Goal: Transaction & Acquisition: Purchase product/service

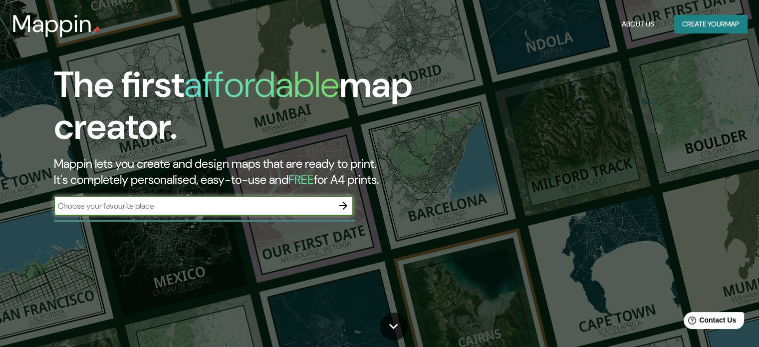
click at [697, 28] on button "Create your map" at bounding box center [710, 24] width 73 height 18
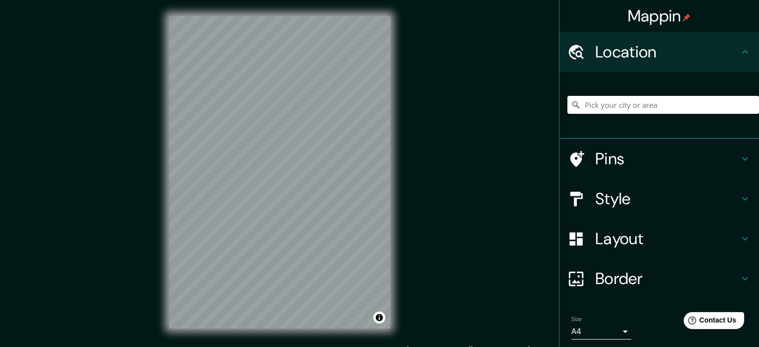
click at [620, 103] on input "Pick your city or area" at bounding box center [663, 105] width 192 height 18
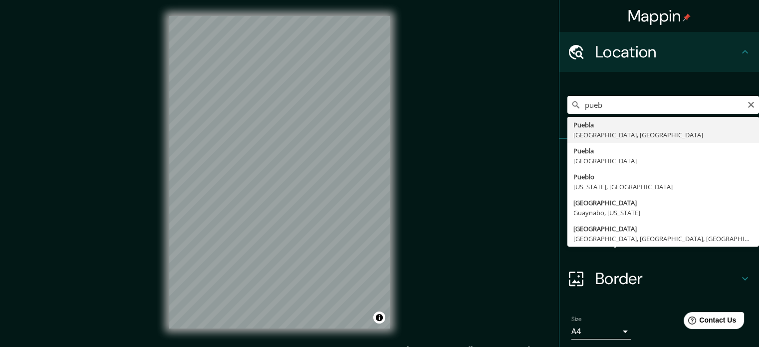
type input "[GEOGRAPHIC_DATA], [GEOGRAPHIC_DATA], [GEOGRAPHIC_DATA]"
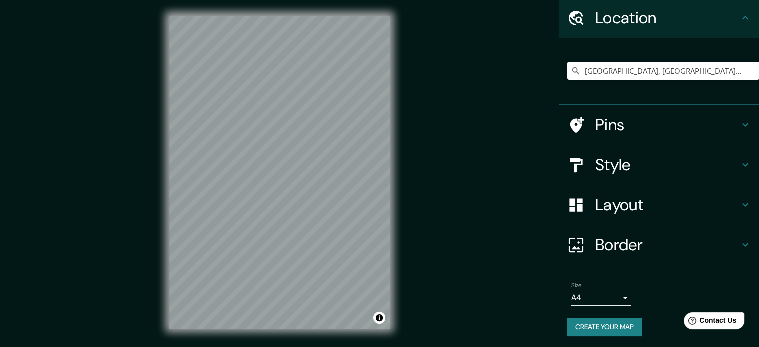
click at [648, 238] on h4 "Border" at bounding box center [667, 244] width 144 height 20
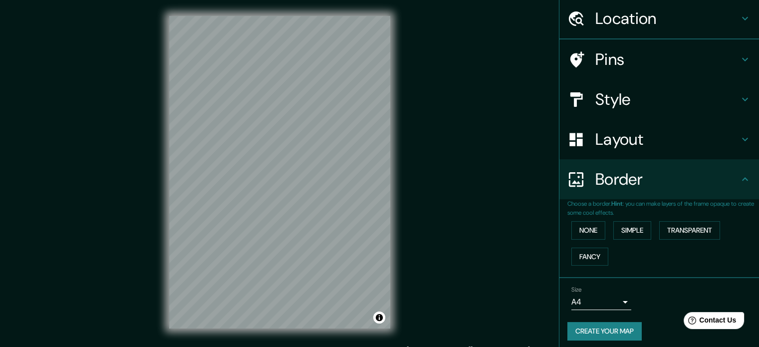
scroll to position [34, 0]
click at [584, 255] on button "Fancy" at bounding box center [589, 256] width 37 height 18
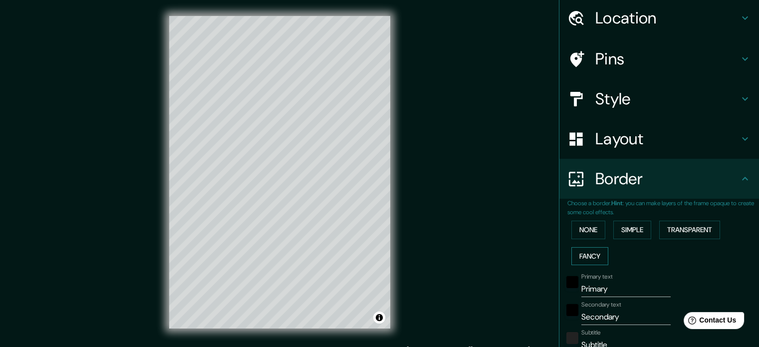
click at [584, 255] on button "Fancy" at bounding box center [589, 256] width 37 height 18
type input "177"
type input "35"
type input "18"
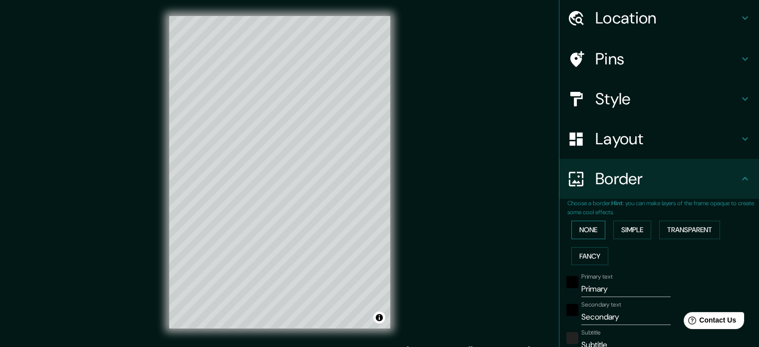
click at [580, 228] on button "None" at bounding box center [588, 229] width 34 height 18
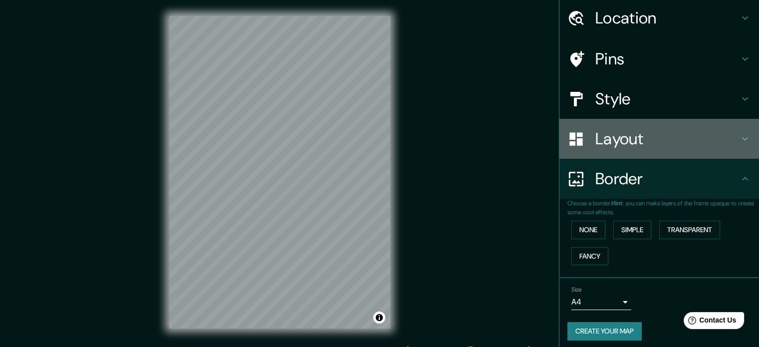
click at [596, 141] on h4 "Layout" at bounding box center [667, 139] width 144 height 20
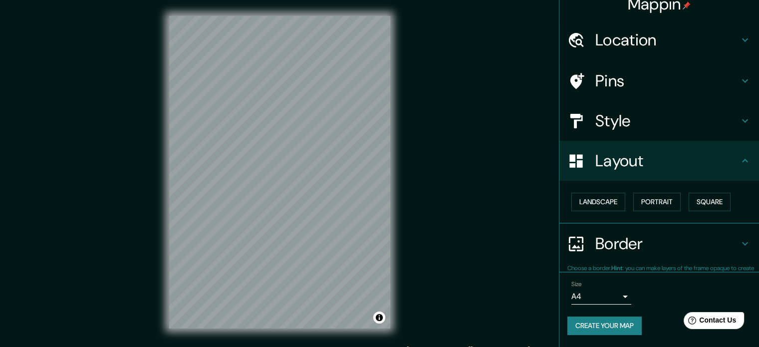
scroll to position [11, 0]
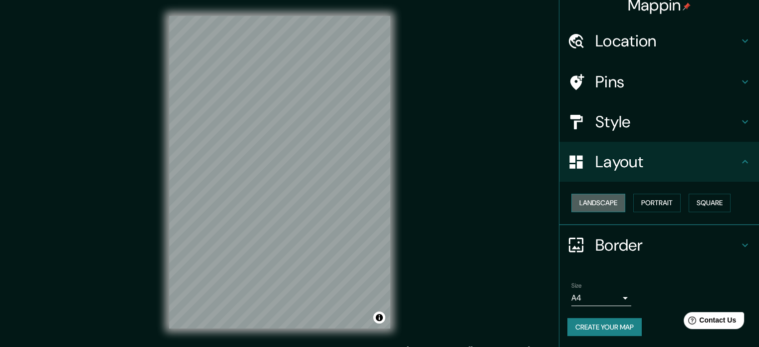
click at [596, 200] on button "Landscape" at bounding box center [598, 203] width 54 height 18
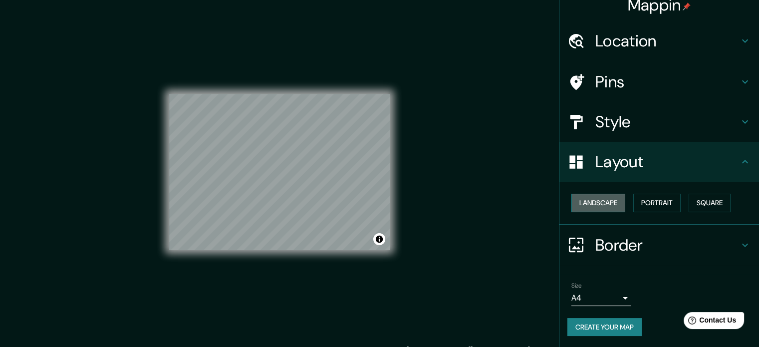
click at [596, 200] on button "Landscape" at bounding box center [598, 203] width 54 height 18
click at [649, 204] on button "Portrait" at bounding box center [656, 203] width 47 height 18
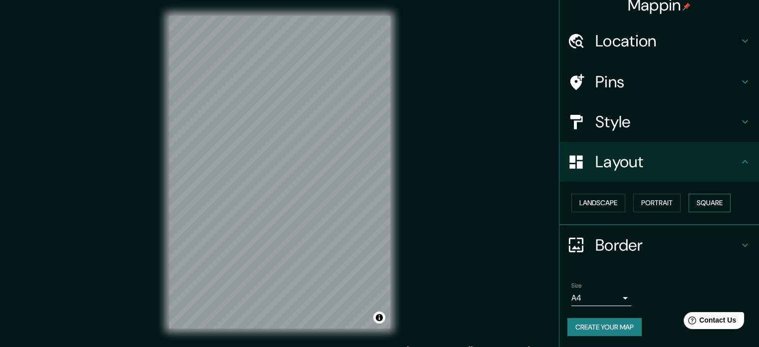
click at [718, 206] on button "Square" at bounding box center [709, 203] width 42 height 18
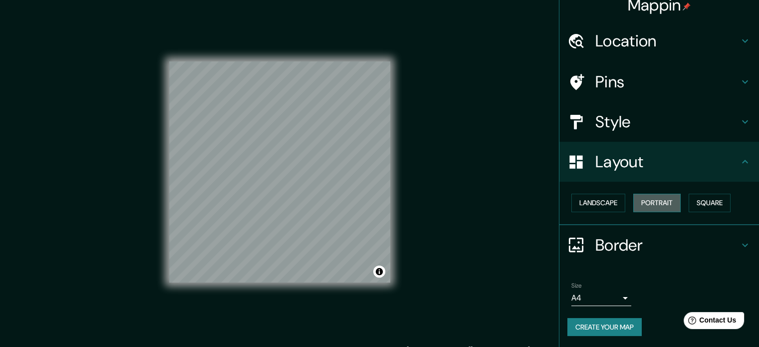
click at [658, 203] on button "Portrait" at bounding box center [656, 203] width 47 height 18
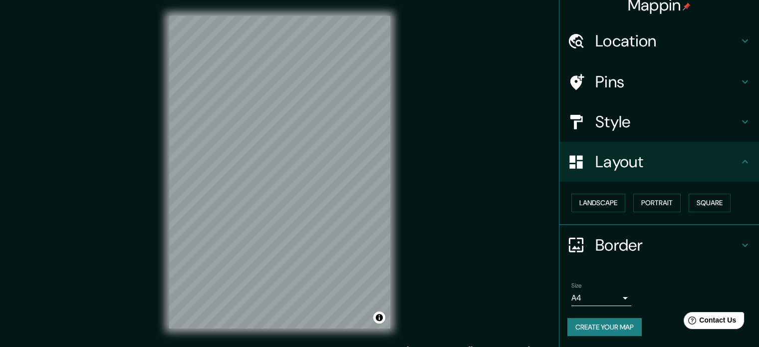
click at [623, 123] on h4 "Style" at bounding box center [667, 122] width 144 height 20
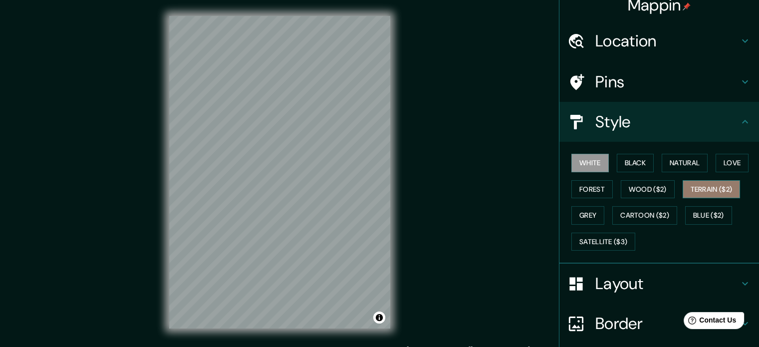
click at [703, 190] on button "Terrain ($2)" at bounding box center [711, 189] width 58 height 18
click at [633, 164] on button "Black" at bounding box center [634, 163] width 37 height 18
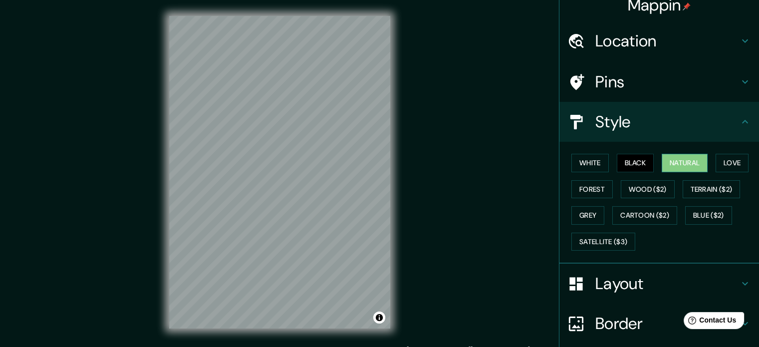
click at [685, 161] on button "Natural" at bounding box center [684, 163] width 46 height 18
click at [728, 161] on button "Love" at bounding box center [731, 163] width 33 height 18
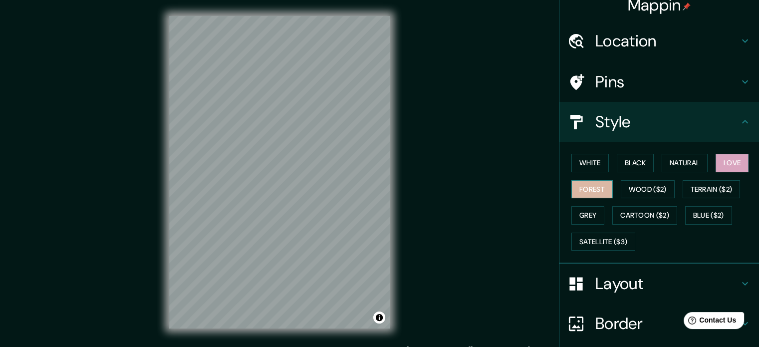
click at [596, 185] on button "Forest" at bounding box center [591, 189] width 41 height 18
click at [647, 190] on button "Wood ($2)" at bounding box center [647, 189] width 54 height 18
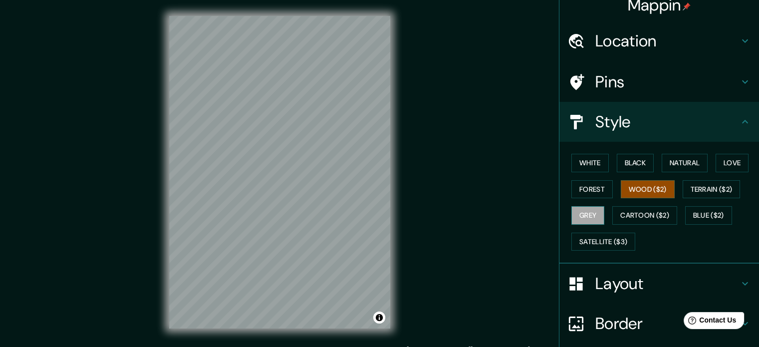
click at [596, 212] on button "Grey" at bounding box center [587, 215] width 33 height 18
click at [589, 211] on button "Grey" at bounding box center [587, 215] width 33 height 18
click at [622, 215] on button "Cartoon ($2)" at bounding box center [644, 215] width 65 height 18
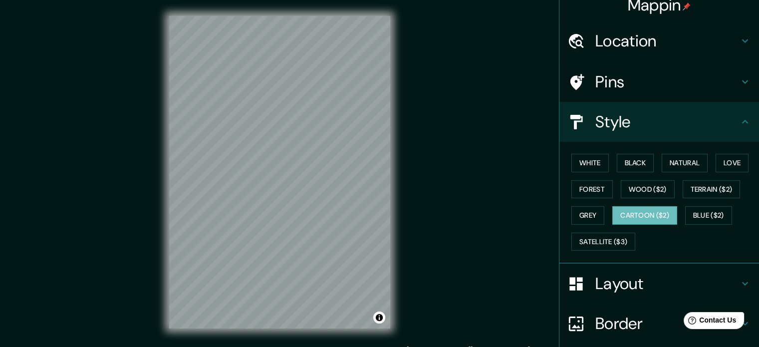
click at [742, 191] on div "White Black Natural Love Forest Wood ($2) Terrain ($2) Grey Cartoon ($2) Blue (…" at bounding box center [663, 202] width 192 height 105
click at [696, 187] on button "Terrain ($2)" at bounding box center [711, 189] width 58 height 18
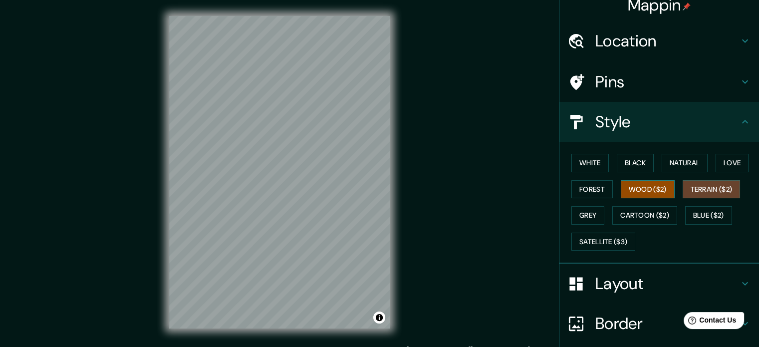
click at [643, 187] on button "Wood ($2)" at bounding box center [647, 189] width 54 height 18
drag, startPoint x: 330, startPoint y: 175, endPoint x: 342, endPoint y: 147, distance: 30.8
click at [339, 182] on div at bounding box center [337, 182] width 8 height 8
click at [338, 182] on div at bounding box center [337, 182] width 8 height 8
click at [601, 83] on h4 "Pins" at bounding box center [667, 82] width 144 height 20
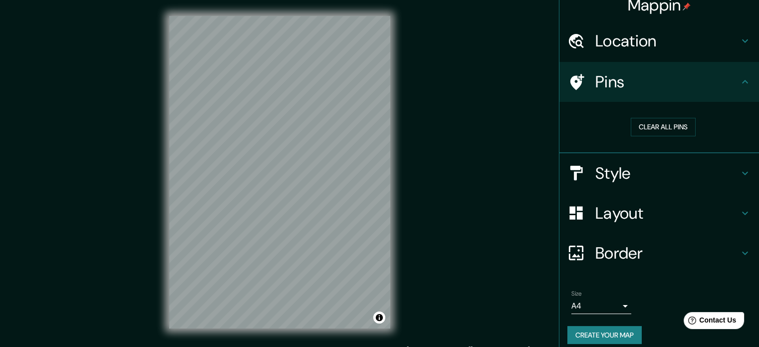
click at [674, 48] on h4 "Location" at bounding box center [667, 41] width 144 height 20
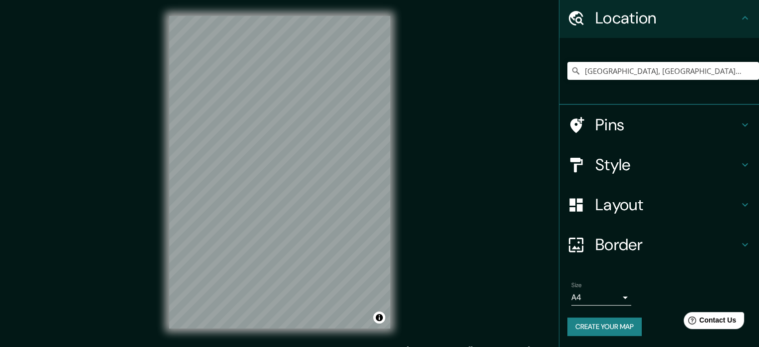
scroll to position [34, 0]
click at [615, 298] on body "Mappin Location [GEOGRAPHIC_DATA], [GEOGRAPHIC_DATA], [GEOGRAPHIC_DATA] Pins St…" at bounding box center [379, 173] width 759 height 347
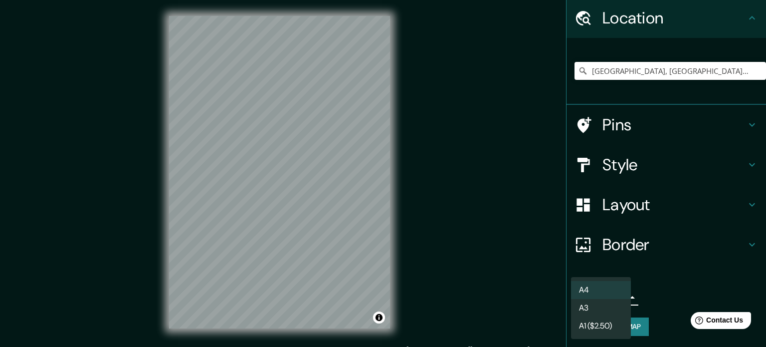
click at [608, 285] on li "A4" at bounding box center [601, 290] width 60 height 18
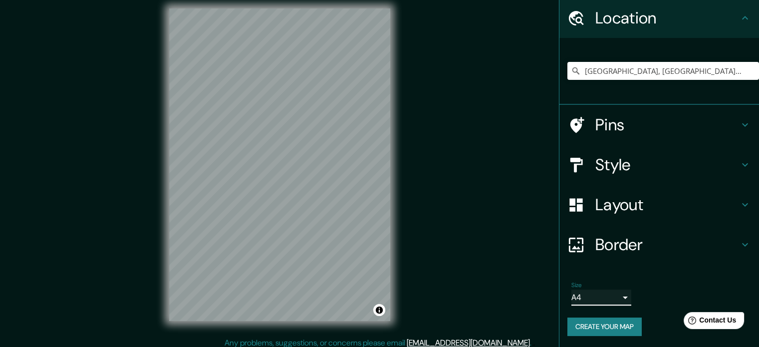
scroll to position [13, 0]
